Goal: Information Seeking & Learning: Compare options

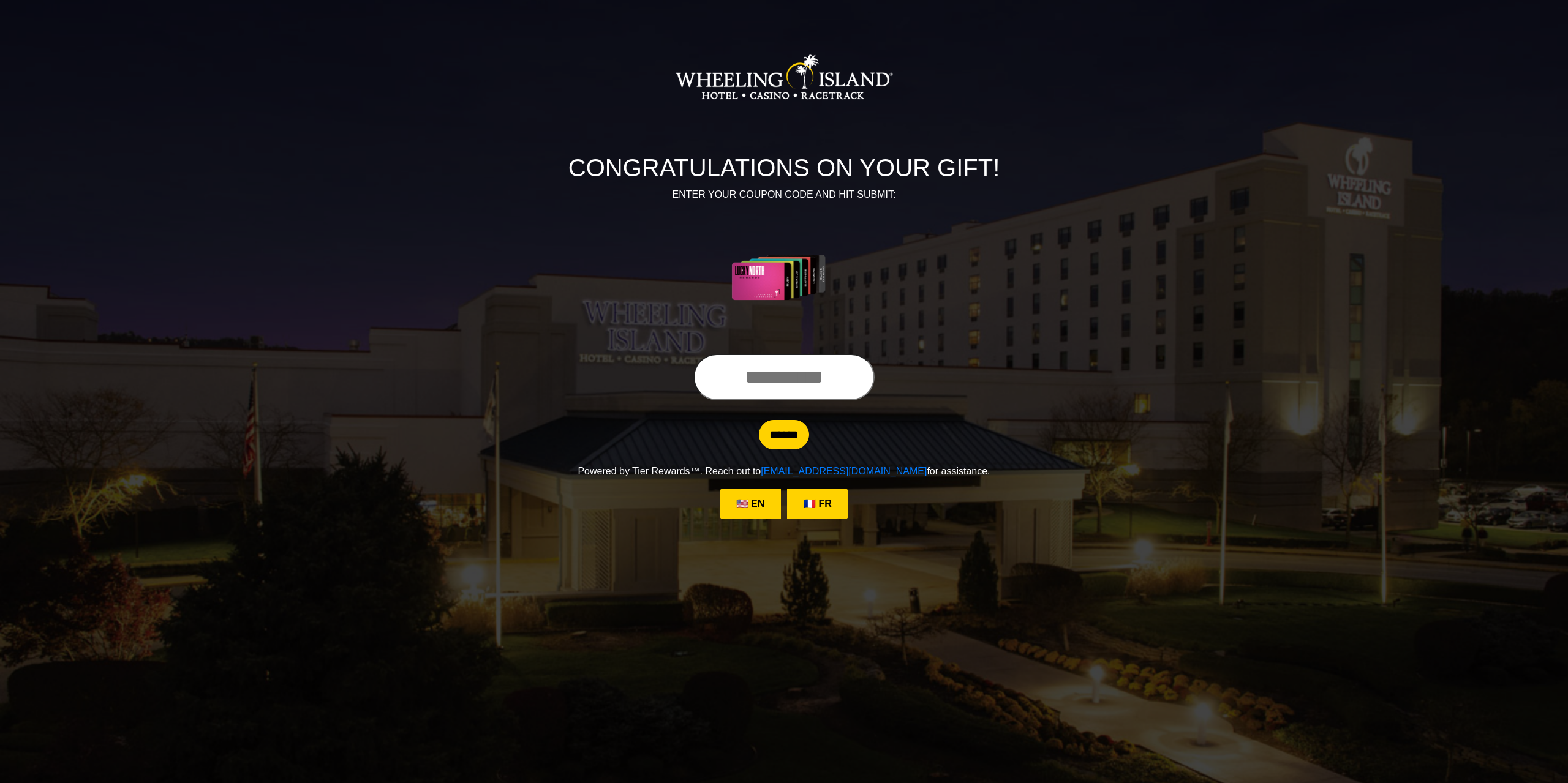
click at [702, 375] on input "text" at bounding box center [784, 377] width 182 height 46
type input "**********"
click at [777, 439] on input "******" at bounding box center [783, 435] width 50 height 30
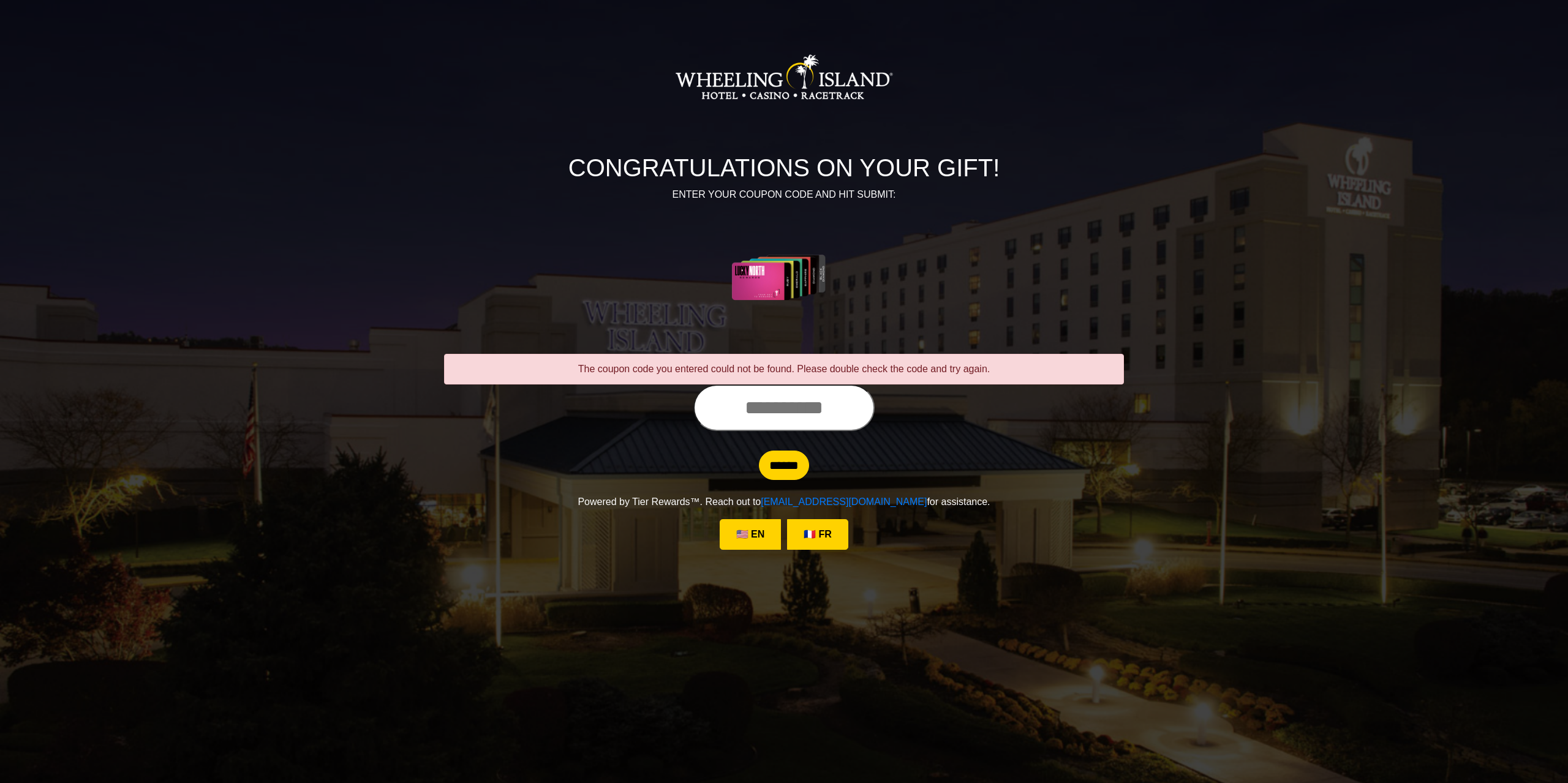
click at [715, 414] on input "text" at bounding box center [784, 408] width 182 height 46
type input "**********"
click at [773, 474] on input "******" at bounding box center [783, 465] width 50 height 30
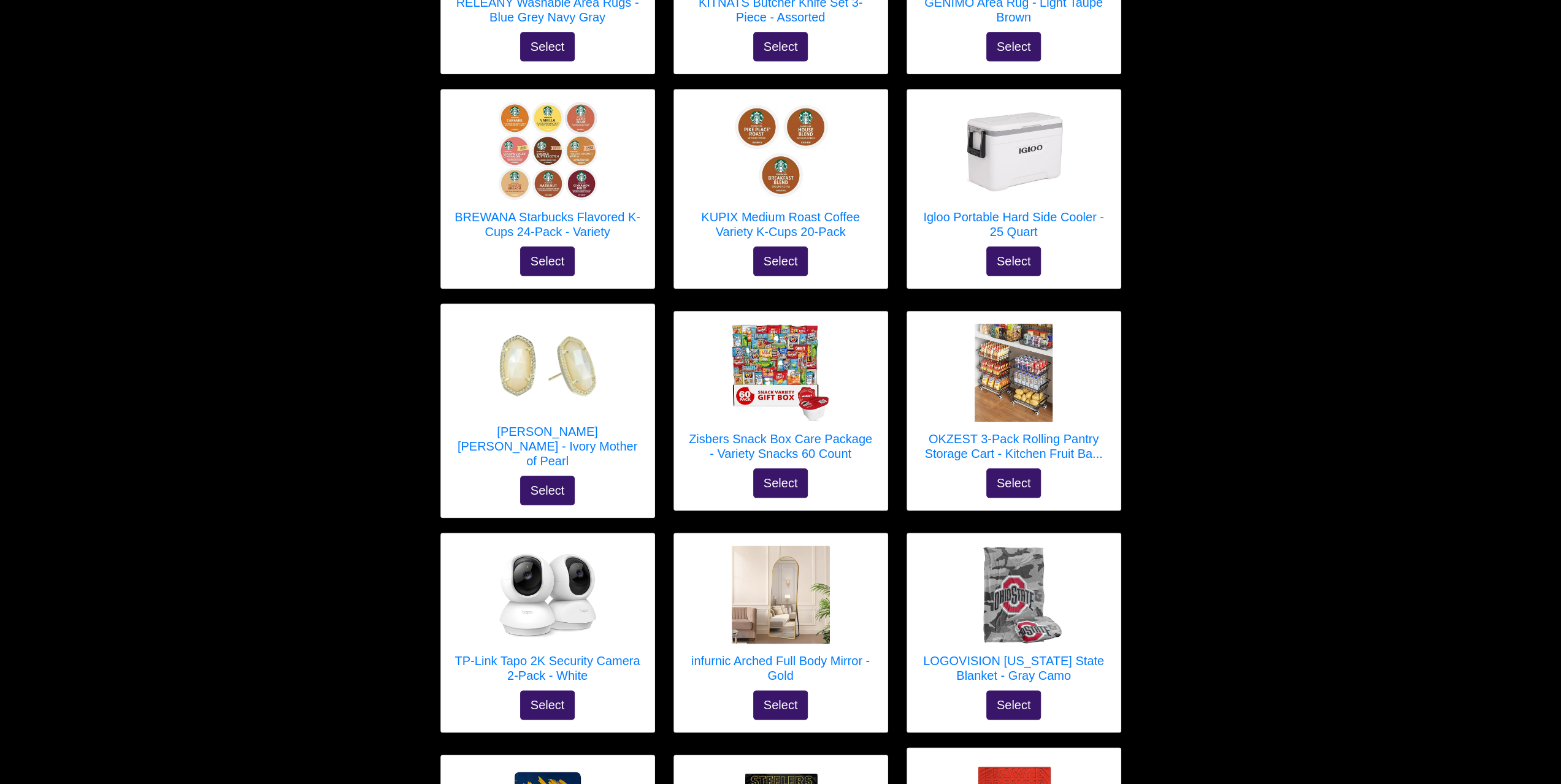
scroll to position [1217, 0]
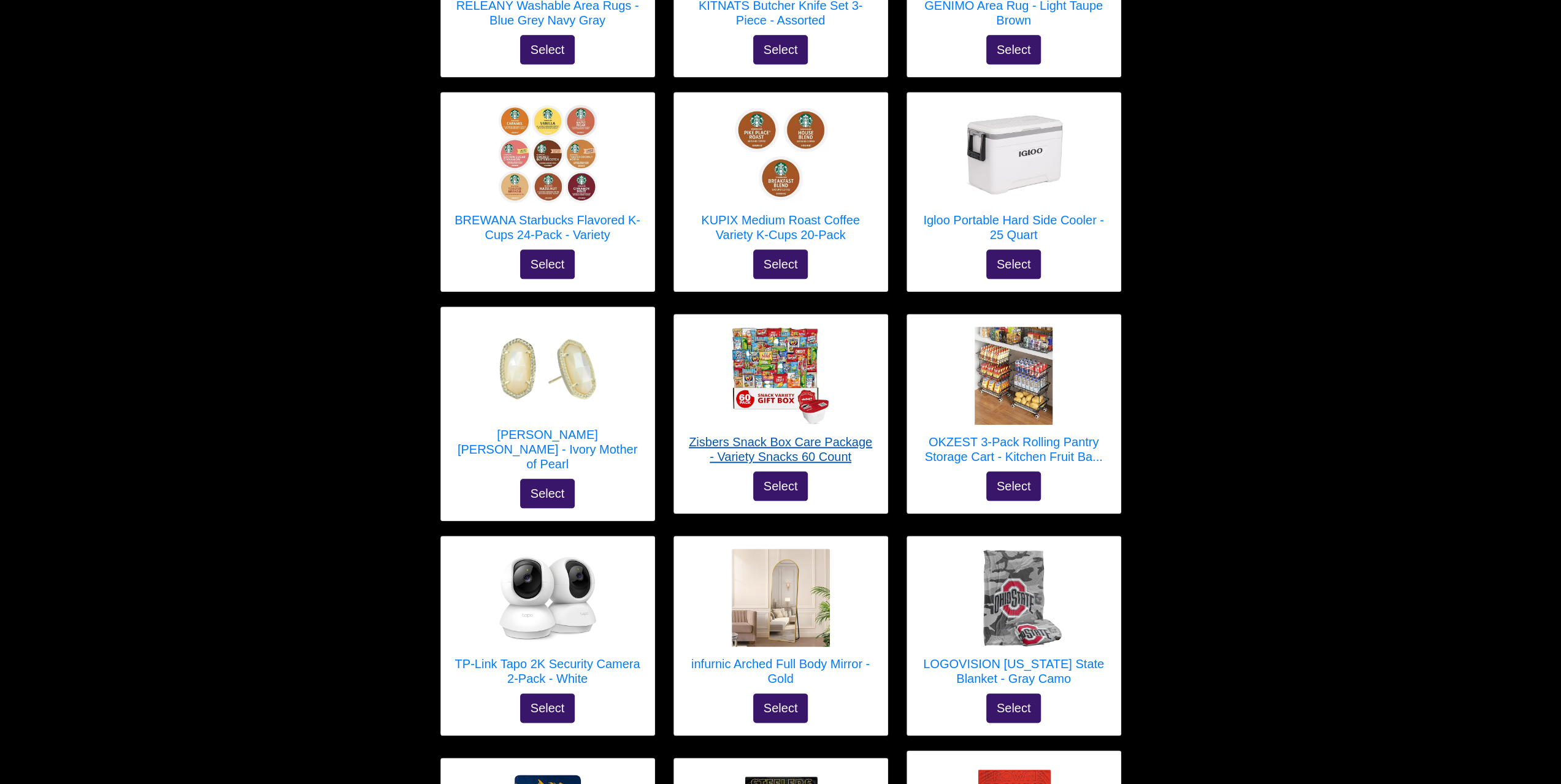
click at [753, 435] on h5 "Zisbers Snack Box Care Package - Variety Snacks 60 Count" at bounding box center [780, 450] width 189 height 30
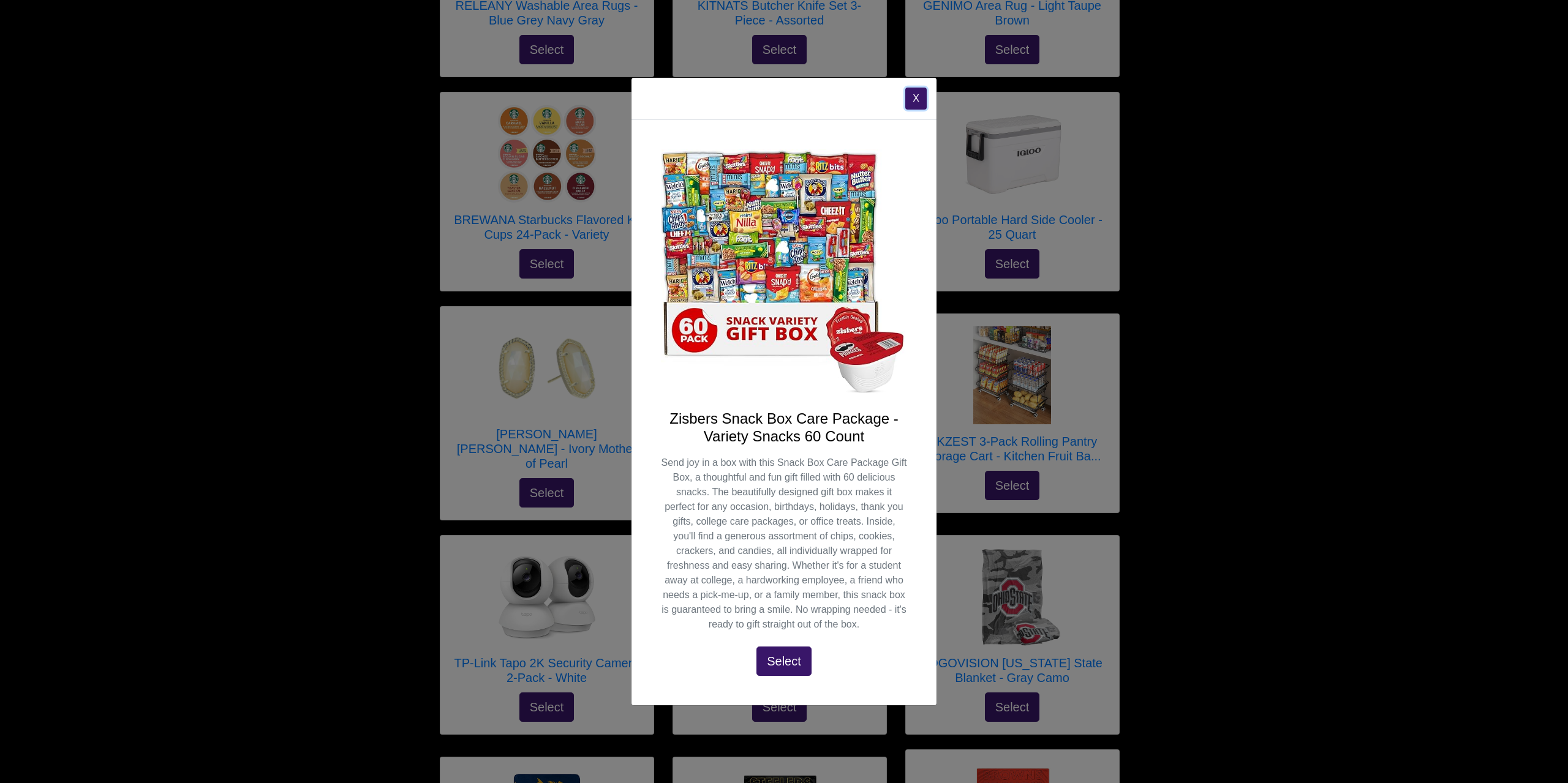
click at [913, 100] on button "X" at bounding box center [916, 98] width 22 height 22
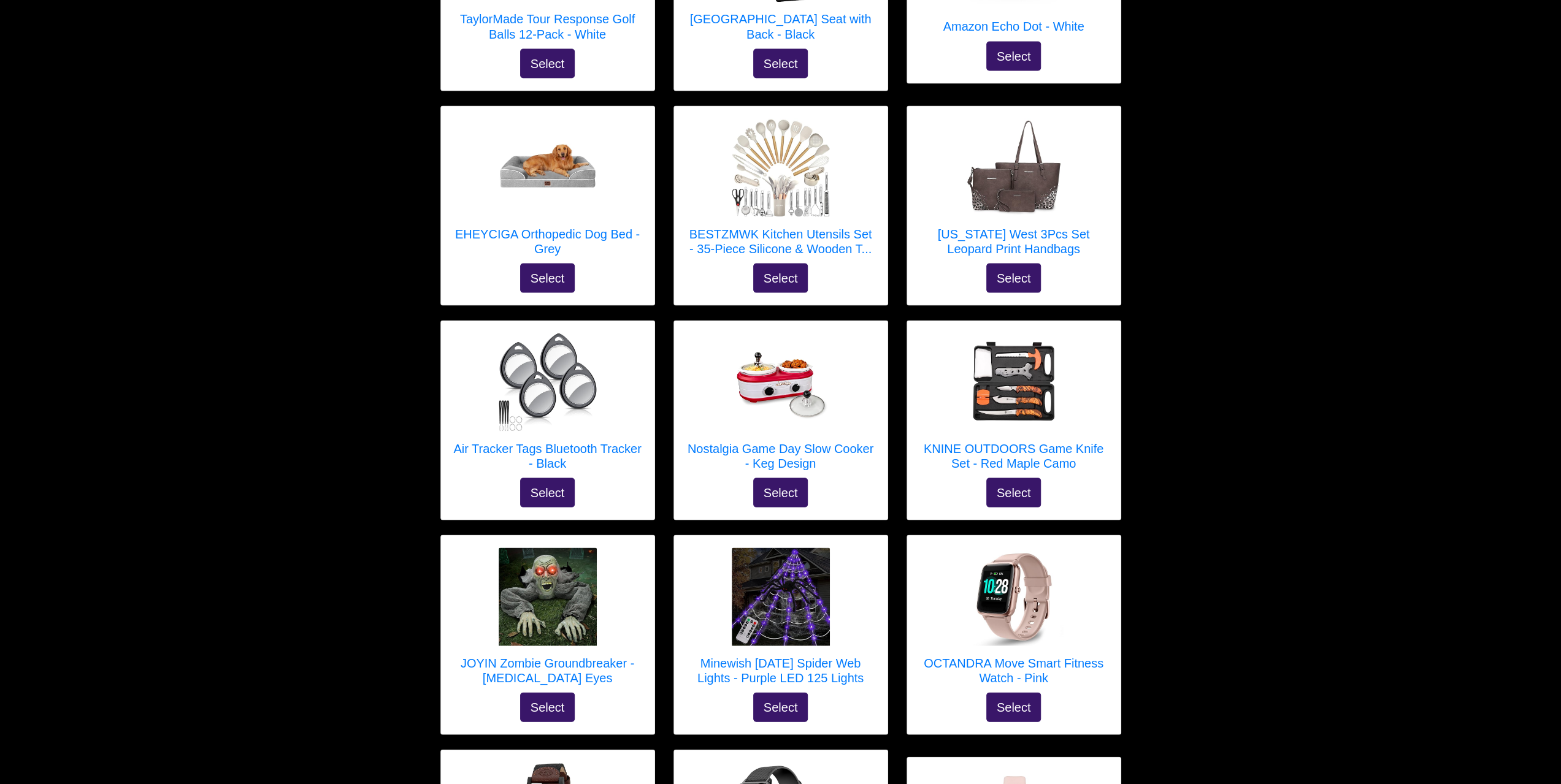
scroll to position [2330, 0]
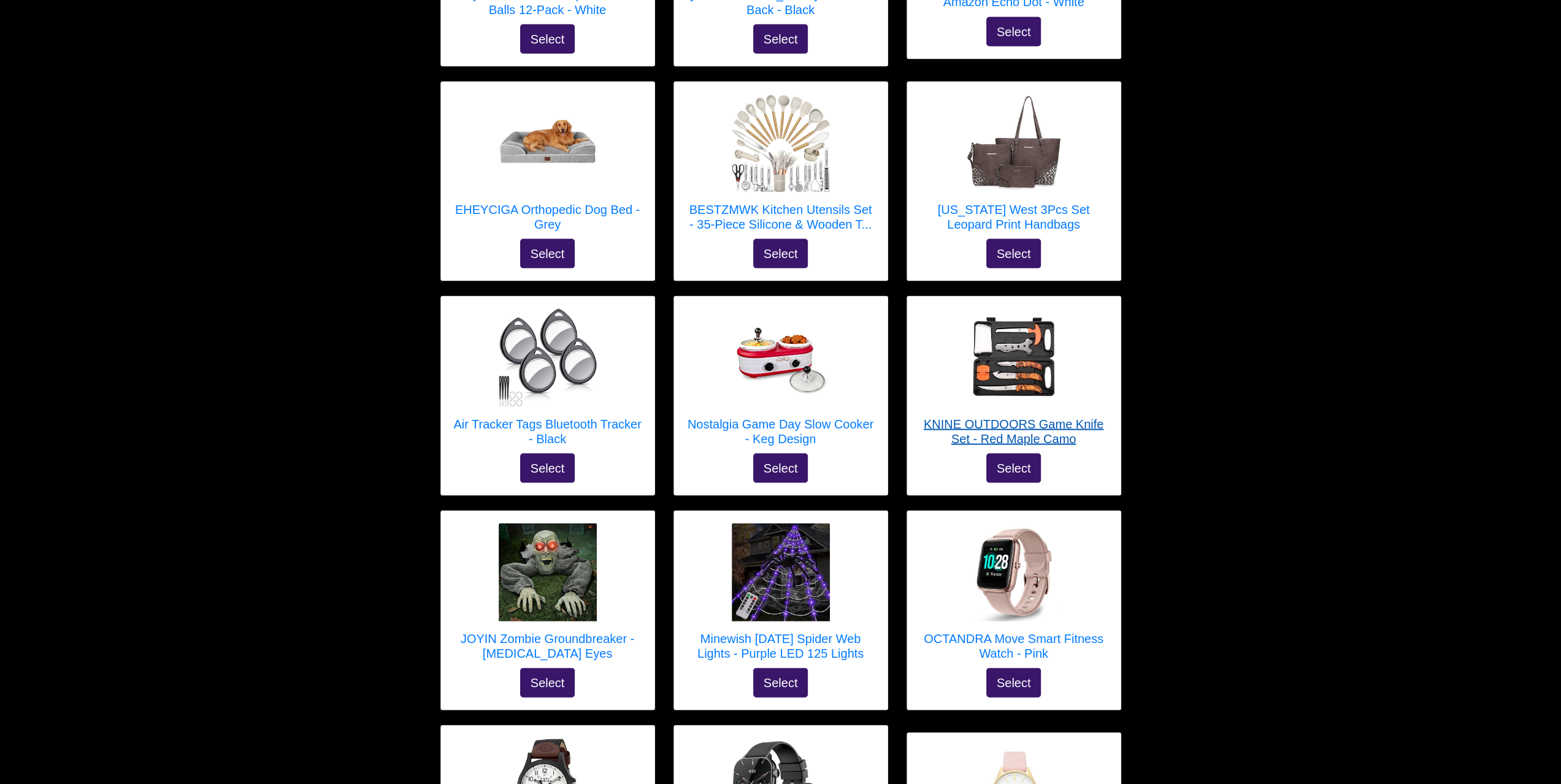
click at [985, 323] on img at bounding box center [1014, 358] width 98 height 98
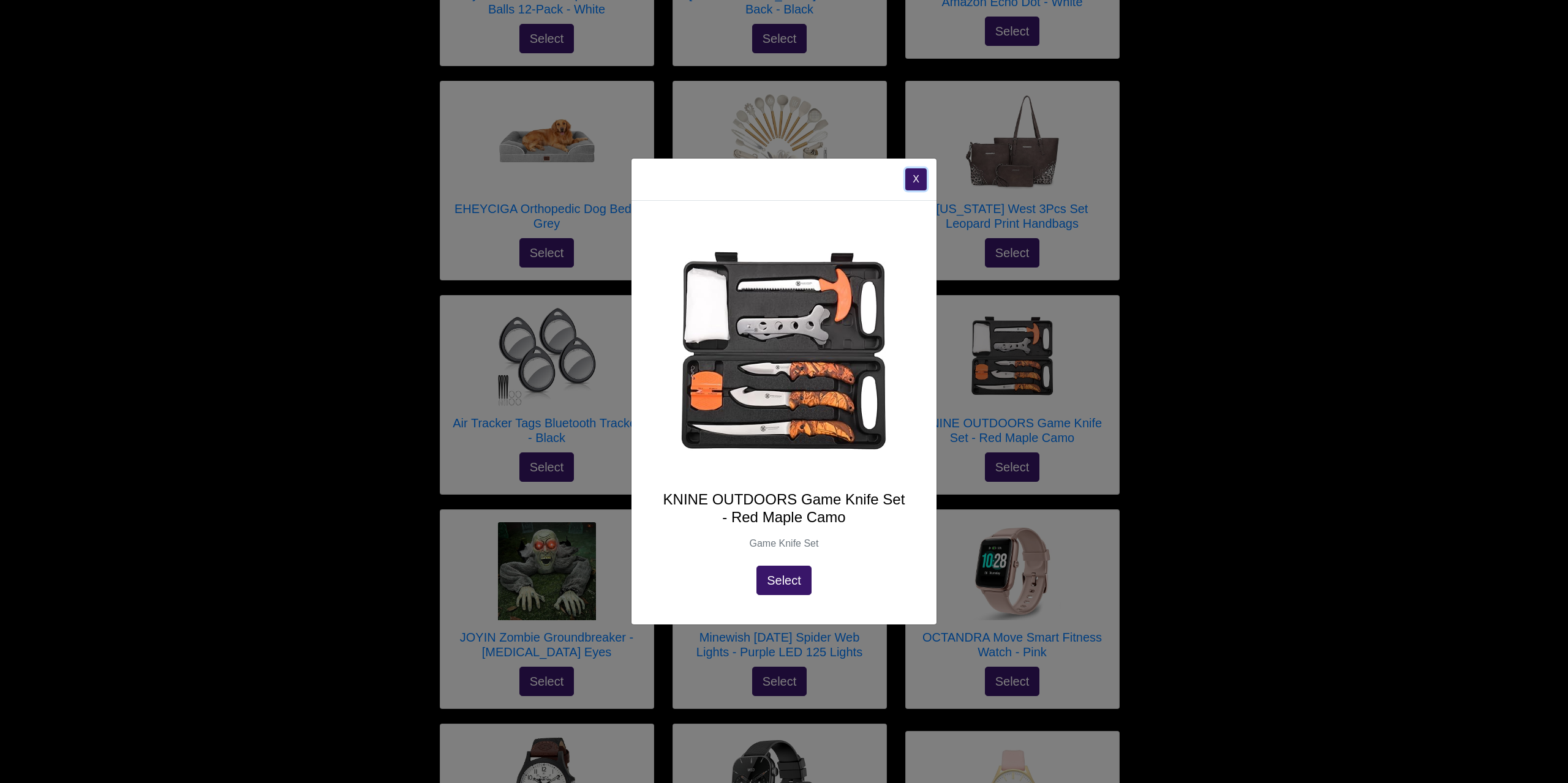
click at [907, 176] on button "X" at bounding box center [916, 179] width 22 height 22
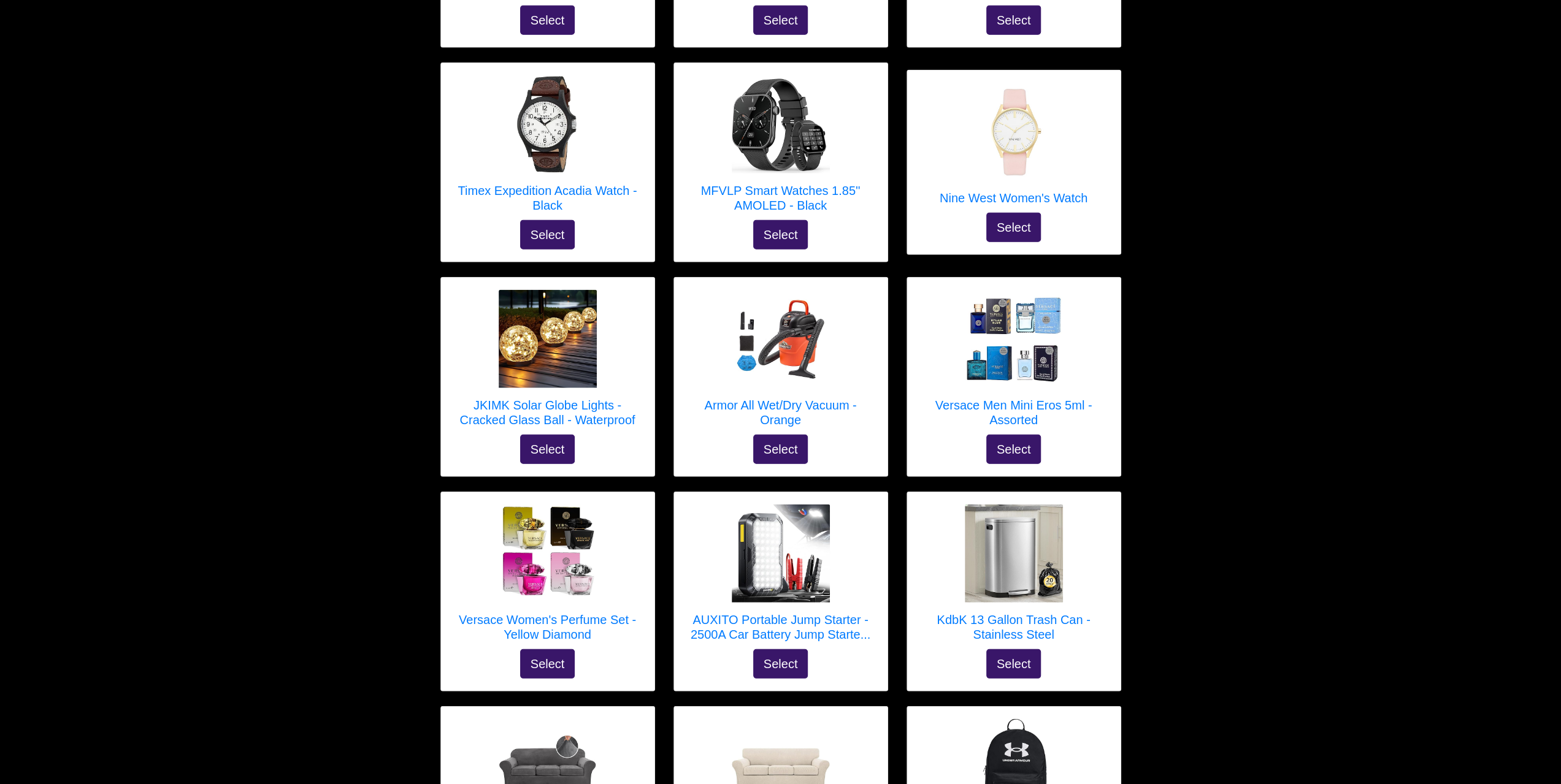
scroll to position [3127, 0]
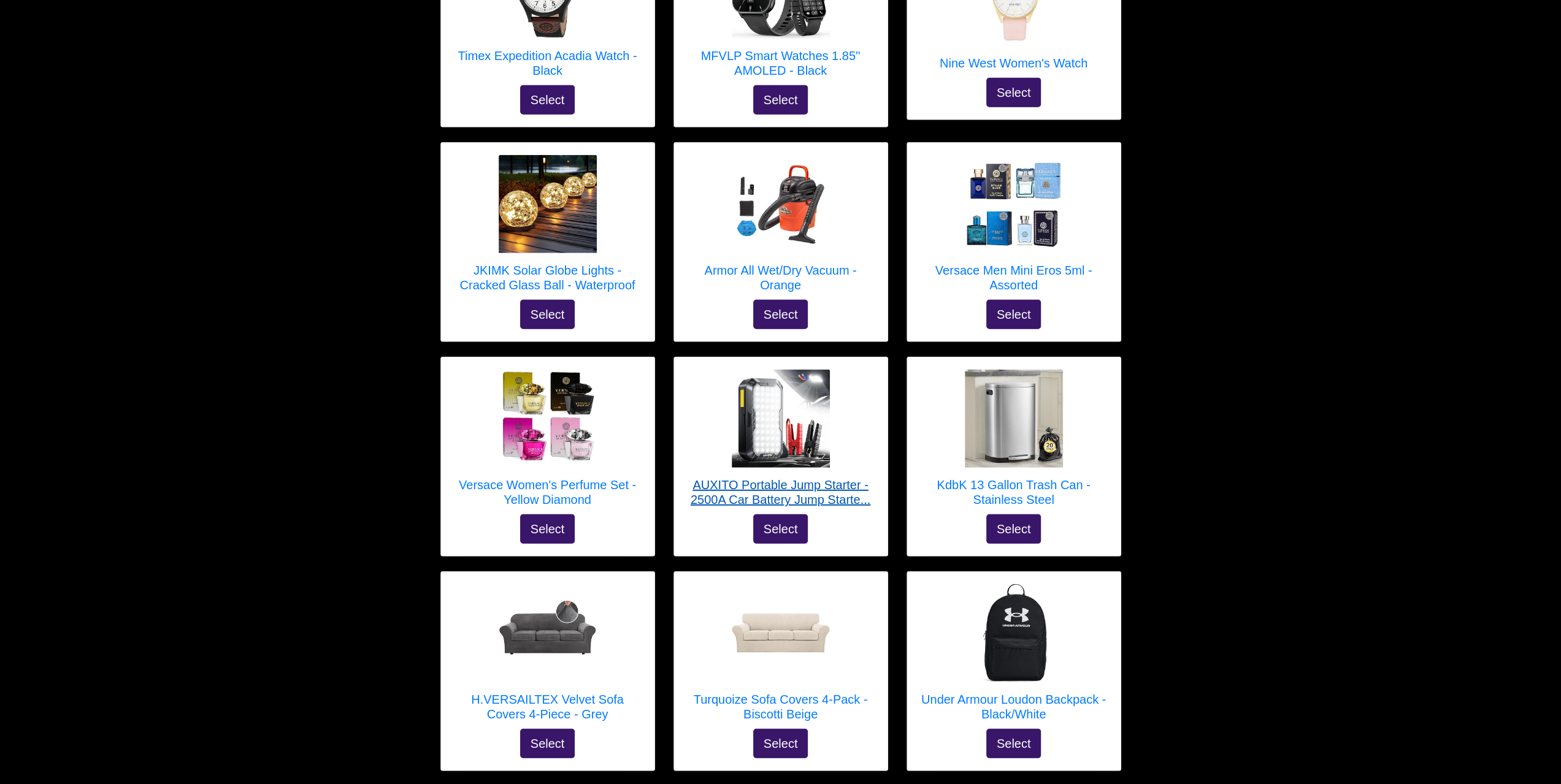
click at [709, 478] on h5 "AUXITO Portable Jump Starter - 2500A Car Battery Jump Starte..." at bounding box center [780, 492] width 189 height 30
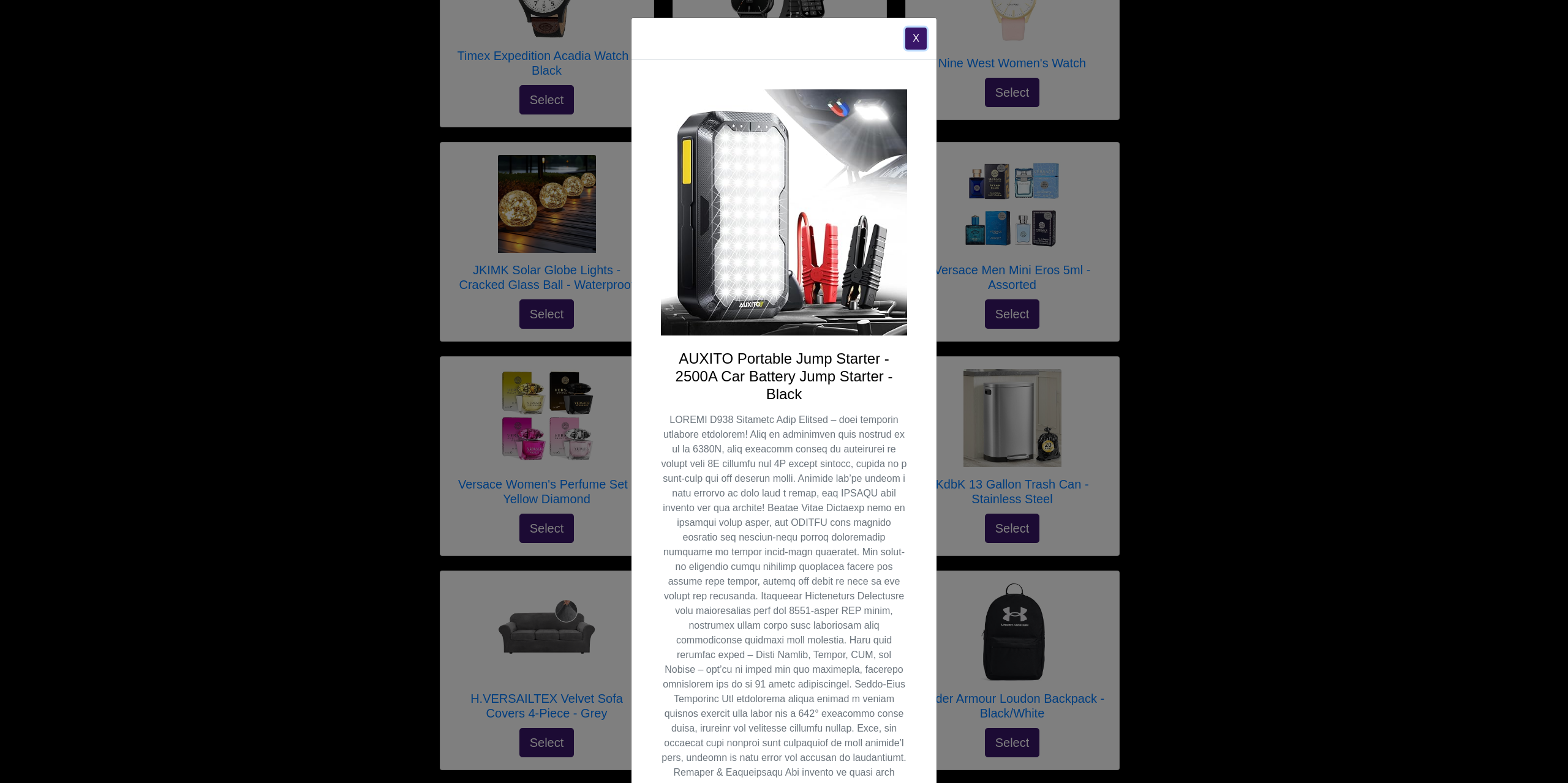
click at [906, 41] on button "X" at bounding box center [916, 38] width 22 height 22
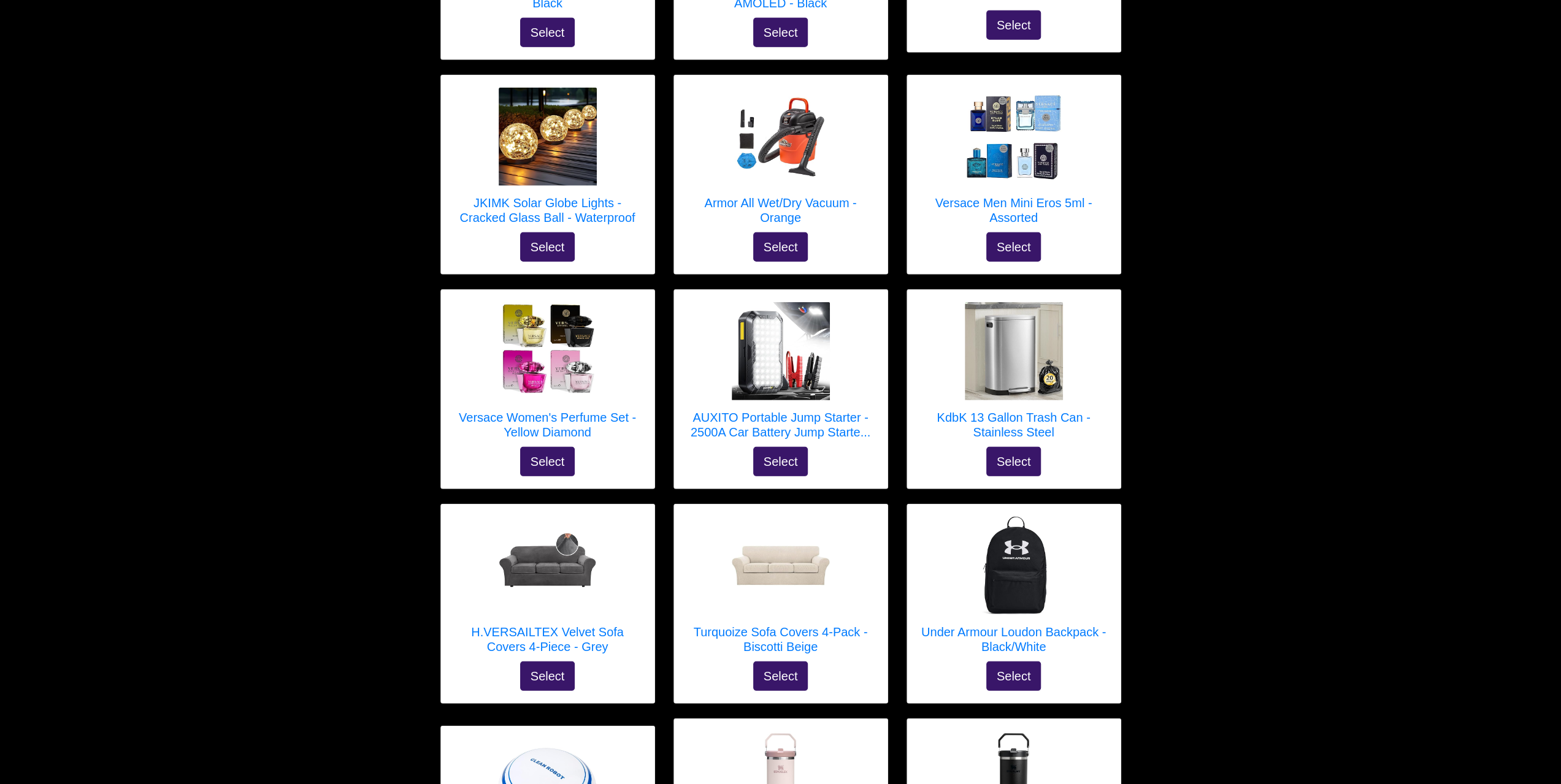
scroll to position [3179, 0]
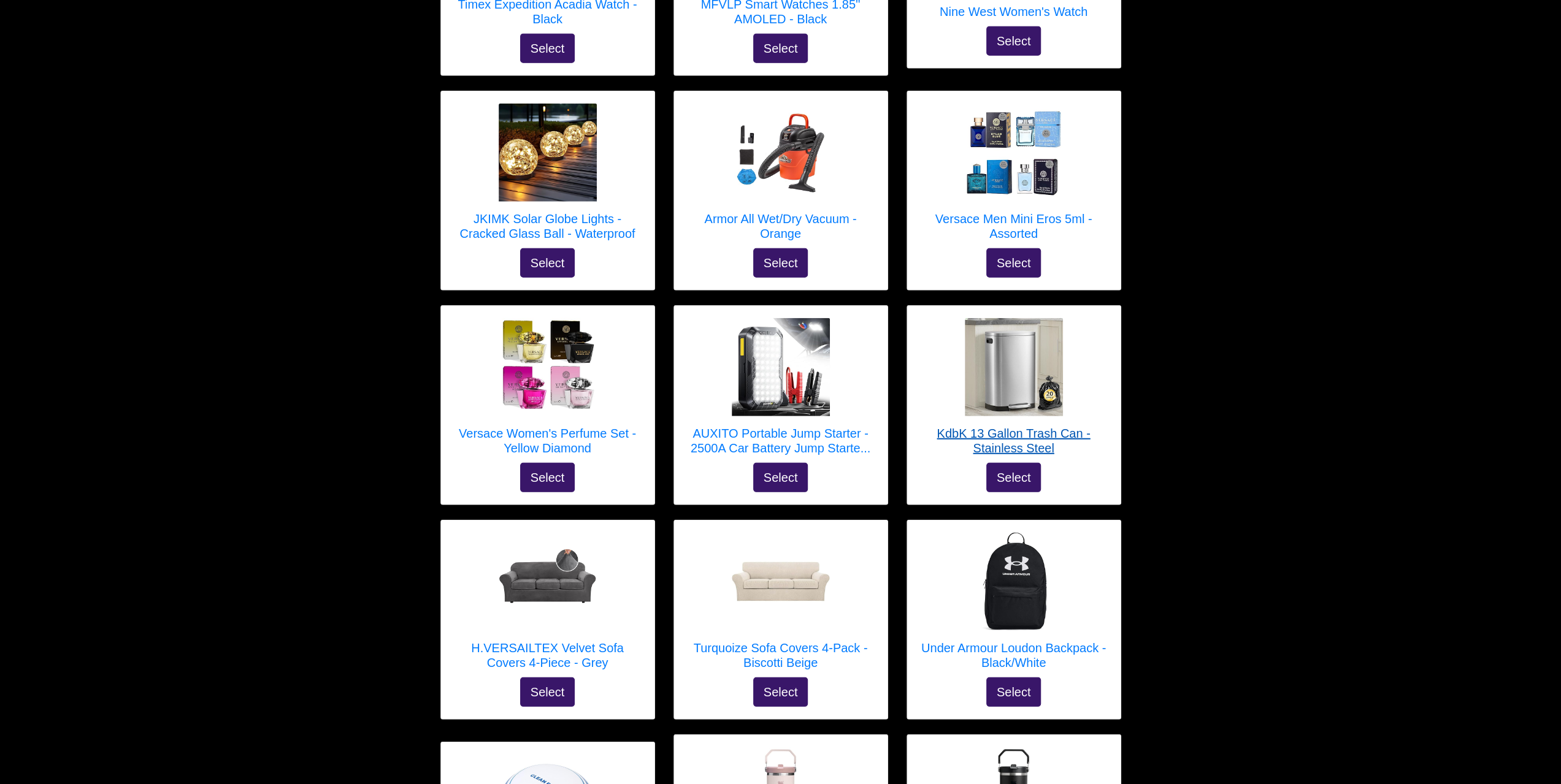
click at [1001, 321] on img at bounding box center [1014, 368] width 98 height 98
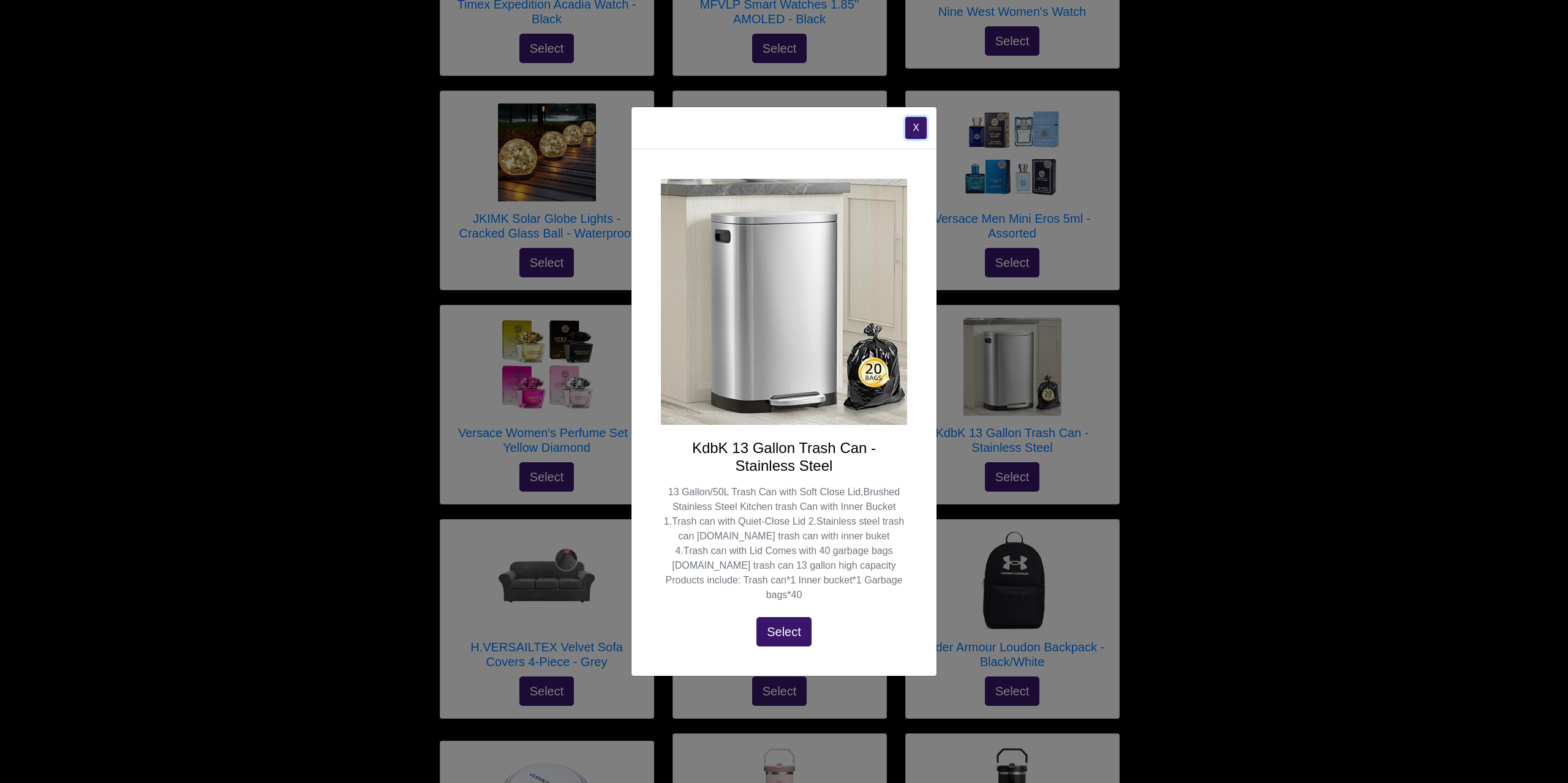
click at [909, 128] on button "X" at bounding box center [916, 128] width 22 height 22
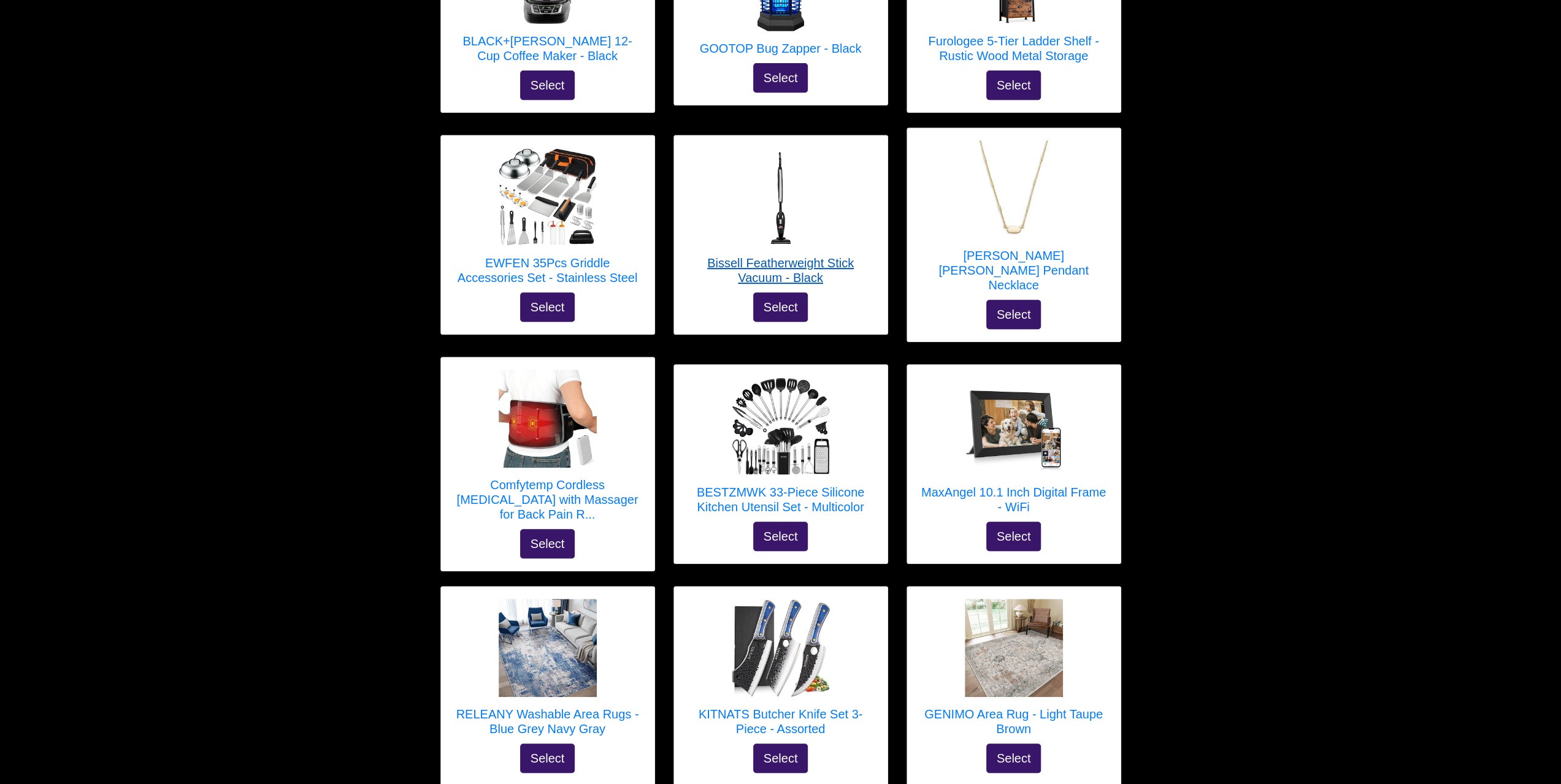
scroll to position [542, 0]
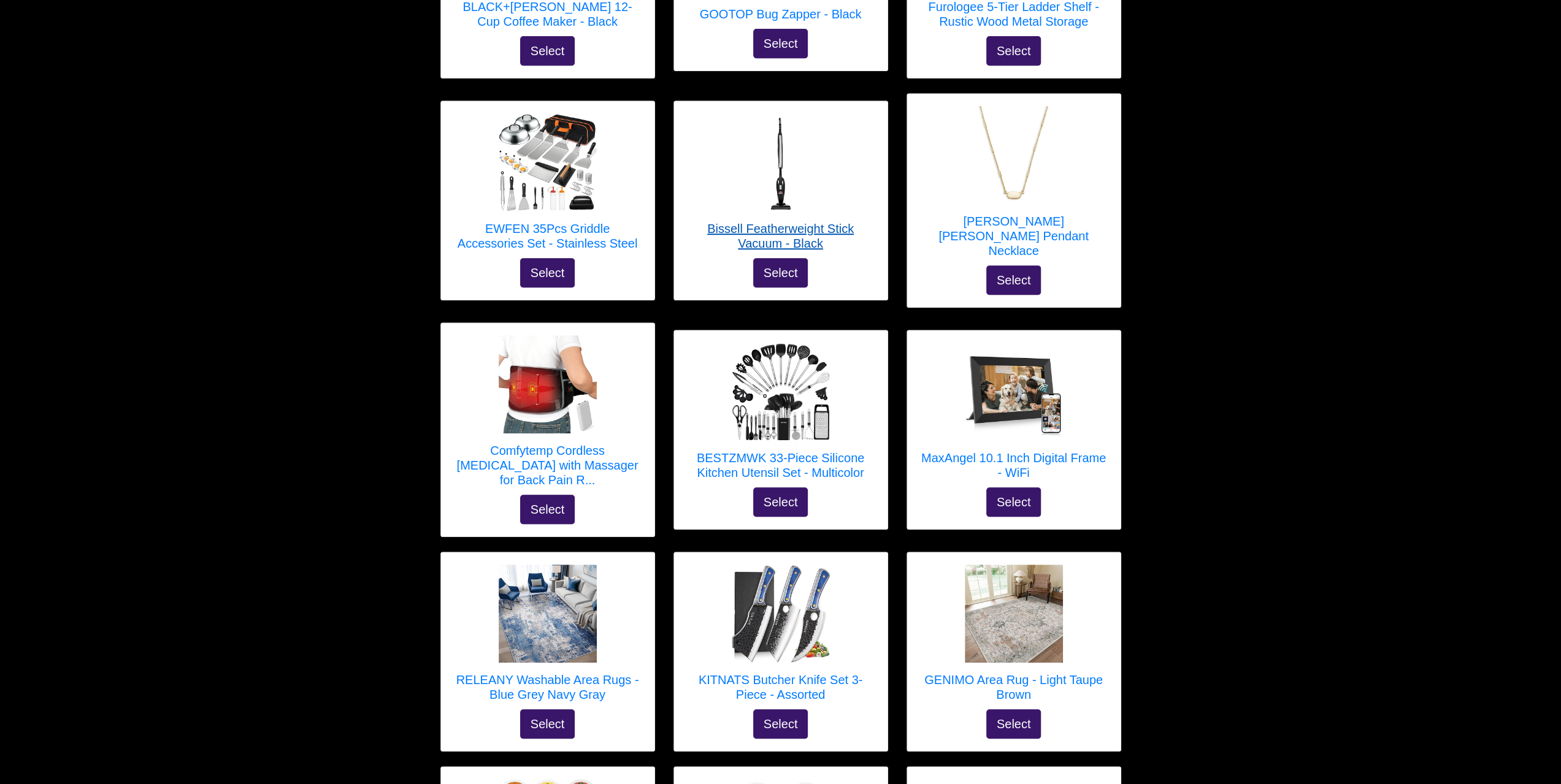
click at [762, 222] on h5 "Bissell Featherweight Stick Vacuum - Black" at bounding box center [780, 236] width 189 height 30
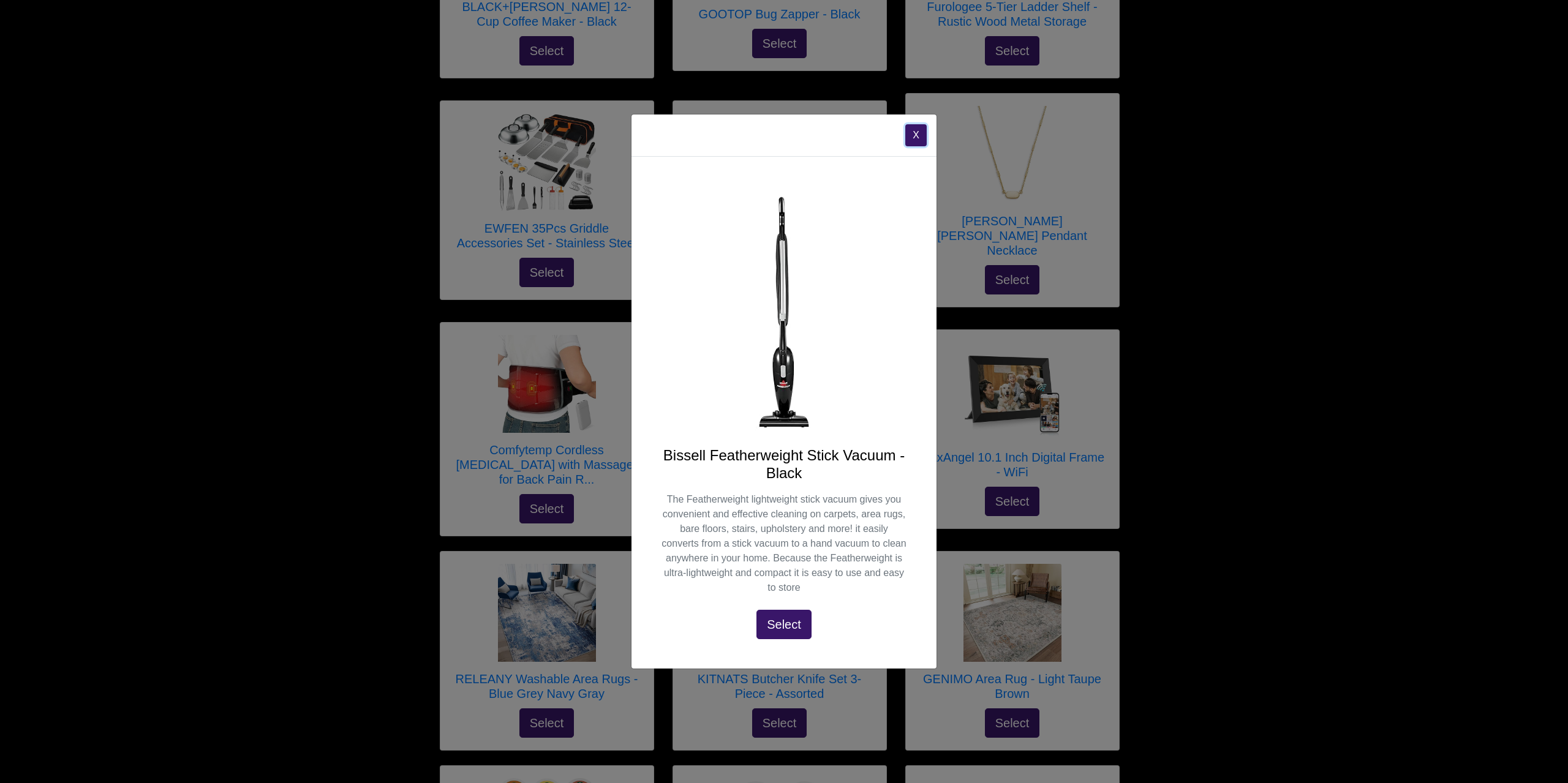
click at [911, 134] on button "X" at bounding box center [916, 135] width 22 height 22
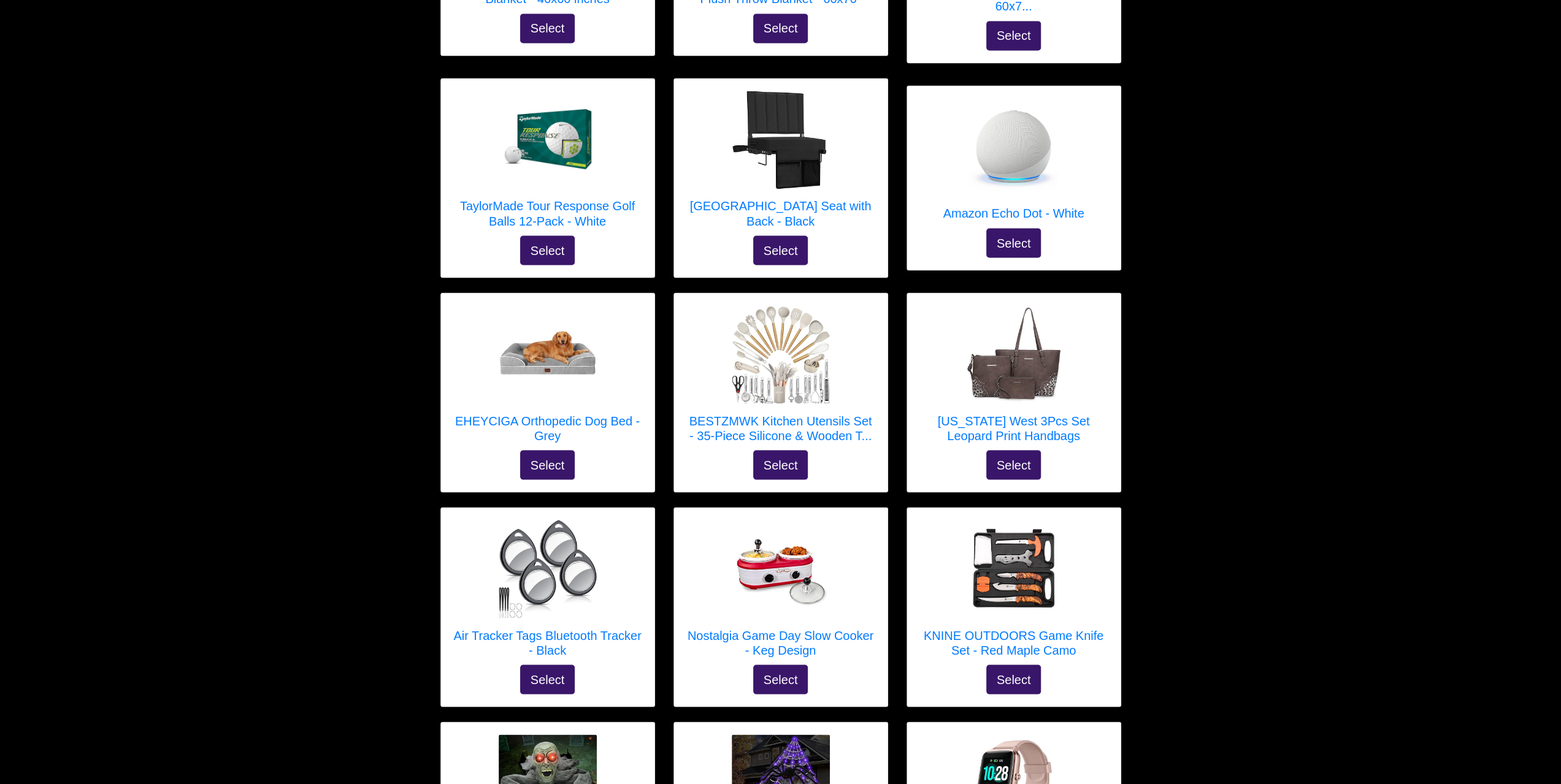
scroll to position [2014, 0]
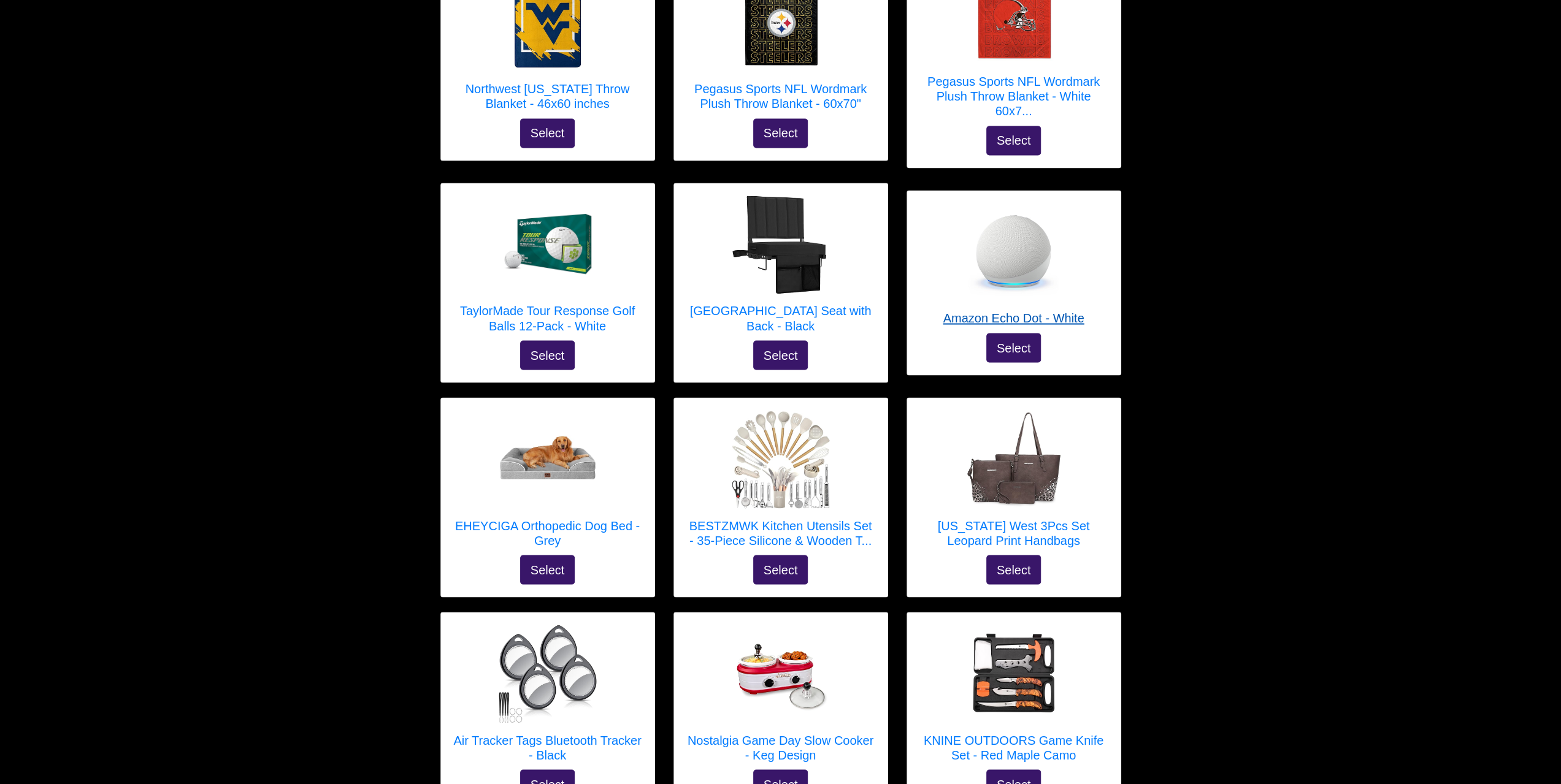
click at [1010, 203] on img at bounding box center [1014, 252] width 98 height 98
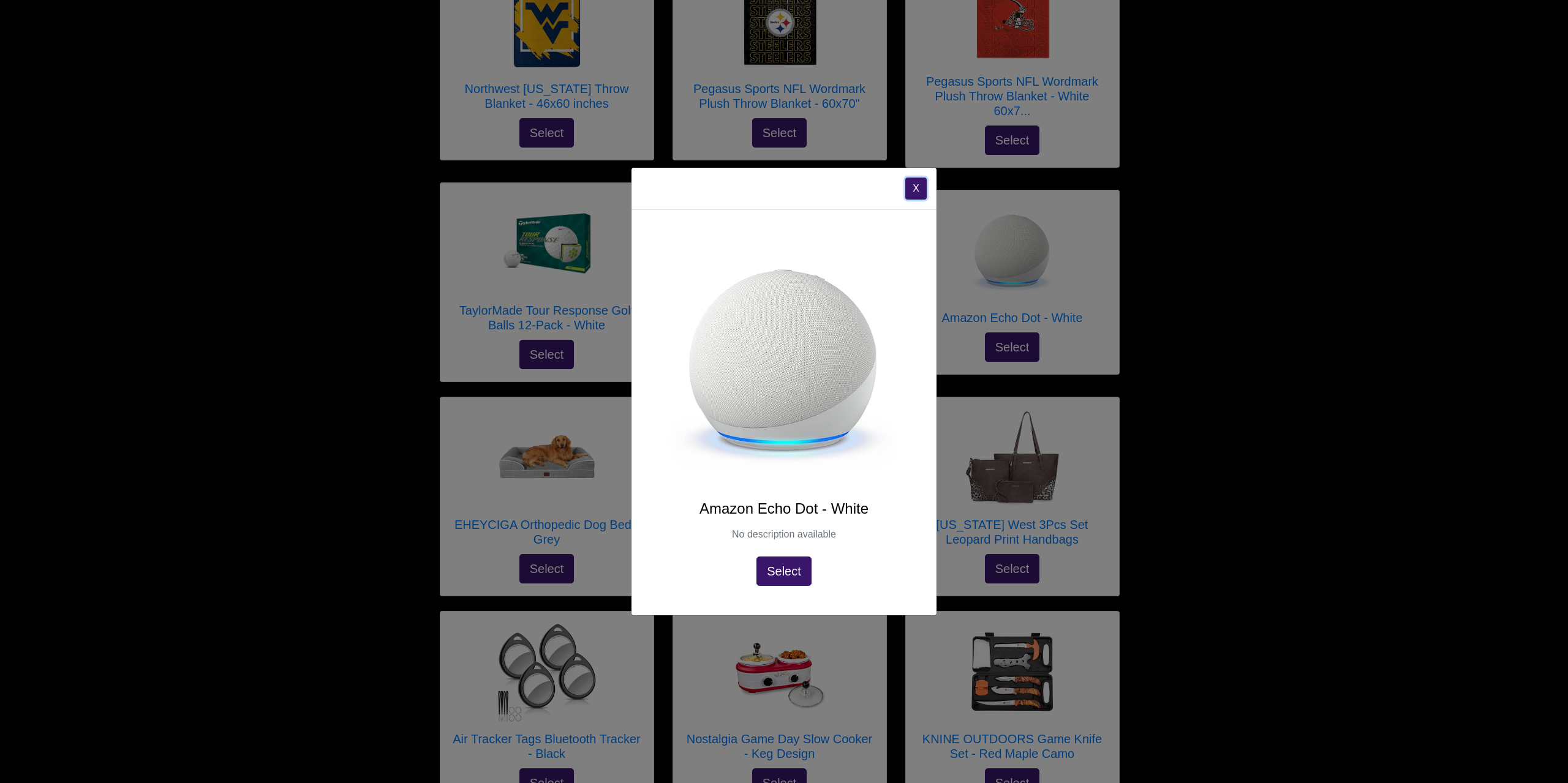
click at [924, 178] on button "X" at bounding box center [916, 189] width 22 height 22
